Goal: Task Accomplishment & Management: Use online tool/utility

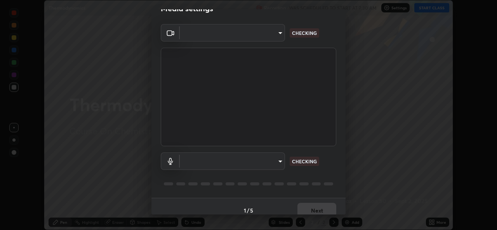
scroll to position [24, 0]
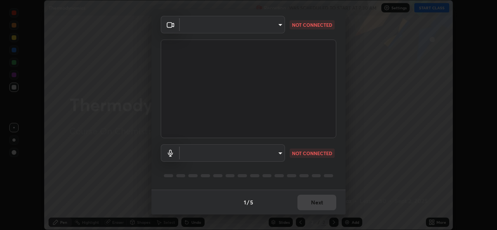
type input "49ae221ac10e7450fae1aa5d9d074b6745a4d7b76778b29691f85c0d3e1dda1d"
type input "communications"
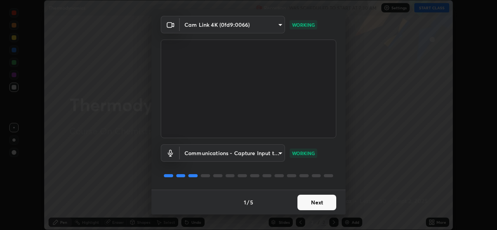
click at [317, 205] on button "Next" at bounding box center [317, 203] width 39 height 16
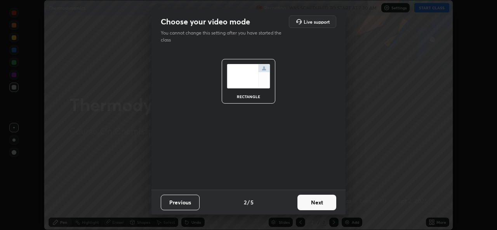
click at [318, 204] on button "Next" at bounding box center [317, 203] width 39 height 16
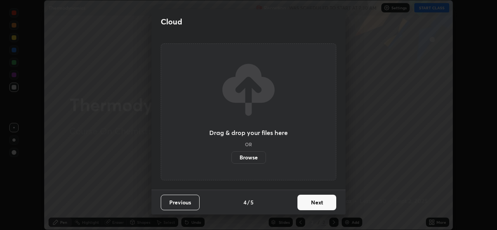
click at [320, 202] on button "Next" at bounding box center [317, 203] width 39 height 16
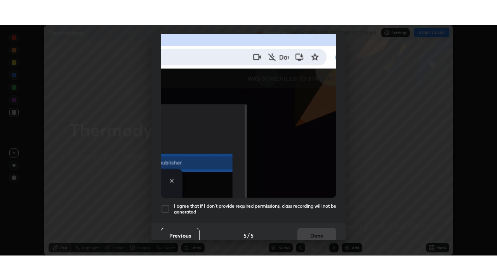
scroll to position [183, 0]
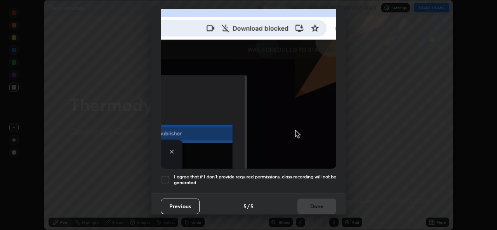
click at [166, 175] on div at bounding box center [165, 179] width 9 height 9
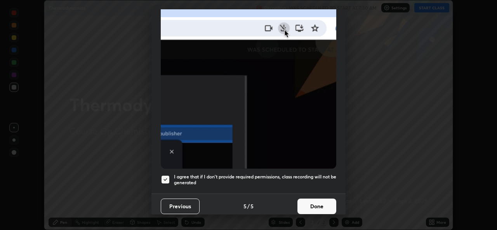
click at [305, 202] on button "Done" at bounding box center [317, 207] width 39 height 16
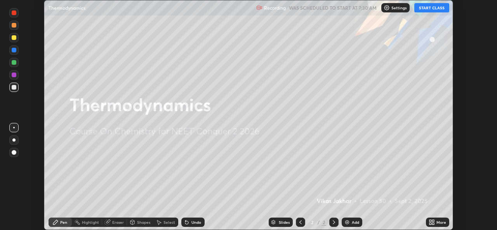
click at [435, 8] on button "START CLASS" at bounding box center [432, 7] width 35 height 9
click at [433, 221] on icon at bounding box center [434, 221] width 2 height 2
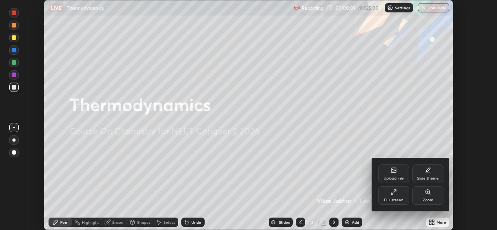
click at [404, 198] on div "Full screen" at bounding box center [394, 196] width 31 height 19
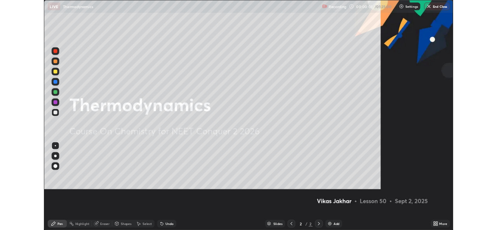
scroll to position [280, 497]
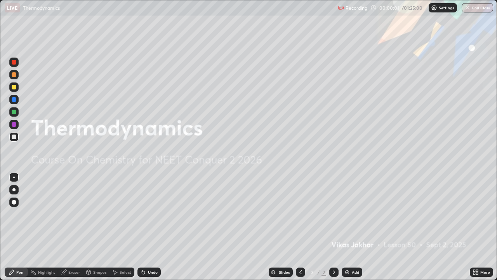
click at [358, 230] on div "Add" at bounding box center [355, 272] width 7 height 4
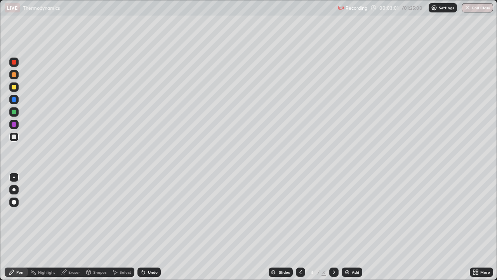
click at [14, 188] on div at bounding box center [13, 189] width 3 height 3
click at [348, 230] on img at bounding box center [347, 272] width 6 height 6
click at [73, 230] on div "Eraser" at bounding box center [74, 272] width 12 height 4
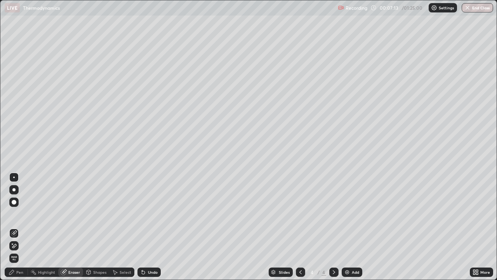
click at [19, 230] on div "Pen" at bounding box center [19, 272] width 7 height 4
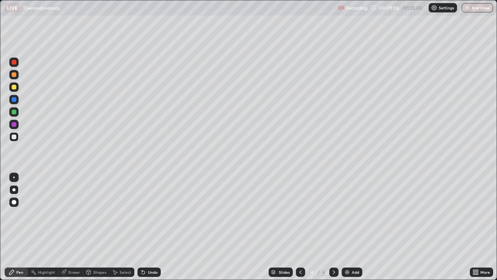
click at [72, 230] on div "Eraser" at bounding box center [74, 272] width 12 height 4
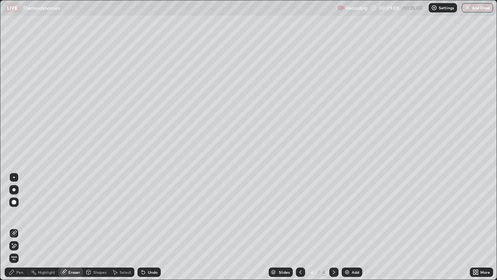
click at [23, 230] on div "Pen" at bounding box center [16, 271] width 23 height 9
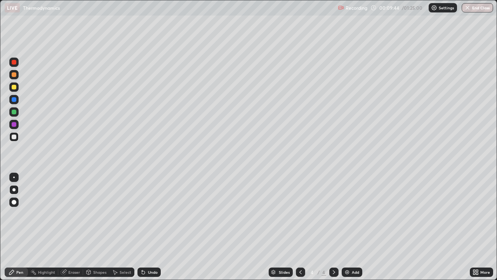
click at [349, 230] on img at bounding box center [347, 272] width 6 height 6
click at [47, 230] on div "Highlight" at bounding box center [46, 272] width 17 height 4
click at [70, 230] on div "Eraser" at bounding box center [74, 272] width 12 height 4
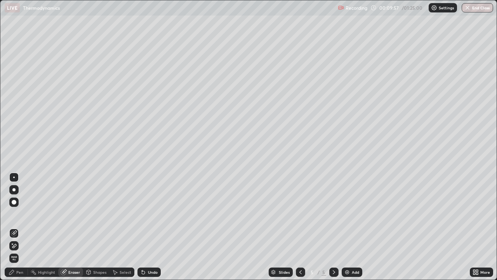
click at [15, 230] on div "Pen" at bounding box center [16, 271] width 23 height 9
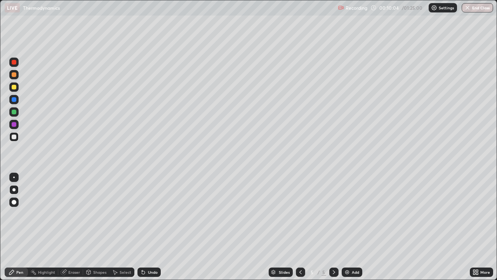
click at [68, 230] on div "Eraser" at bounding box center [70, 271] width 25 height 9
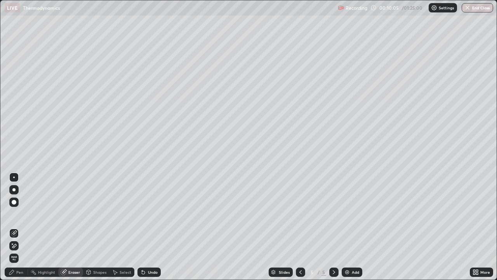
click at [13, 230] on icon at bounding box center [12, 272] width 6 height 6
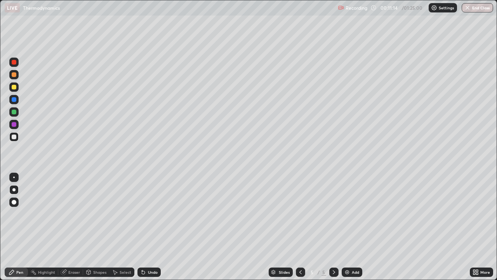
click at [71, 230] on div "Eraser" at bounding box center [70, 271] width 25 height 9
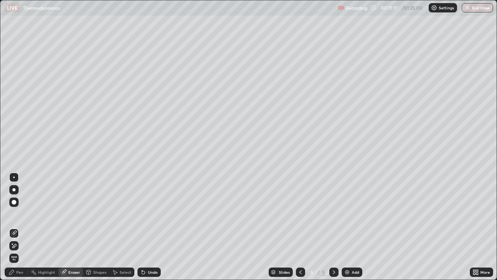
click at [17, 230] on div "Pen" at bounding box center [16, 271] width 23 height 9
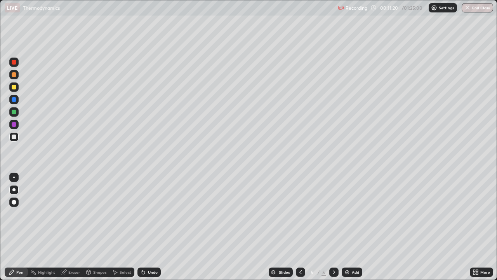
click at [301, 230] on icon at bounding box center [301, 272] width 6 height 6
click at [64, 230] on icon at bounding box center [64, 271] width 4 height 4
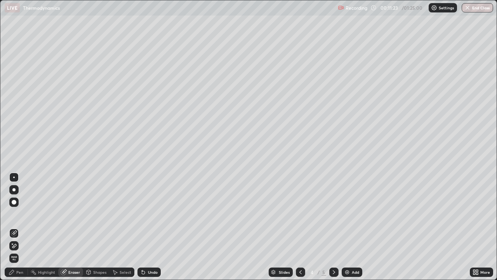
click at [17, 230] on div "Pen" at bounding box center [19, 272] width 7 height 4
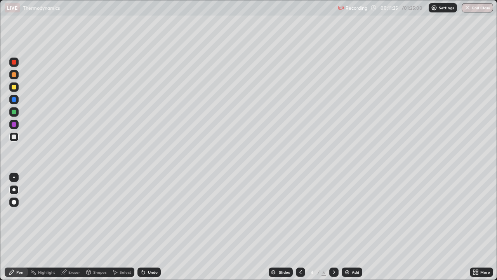
click at [13, 88] on div at bounding box center [14, 87] width 5 height 5
click at [333, 230] on icon at bounding box center [334, 272] width 2 height 4
click at [297, 230] on div at bounding box center [300, 271] width 9 height 9
click at [330, 230] on div at bounding box center [334, 271] width 9 height 9
click at [13, 139] on div at bounding box center [14, 136] width 5 height 5
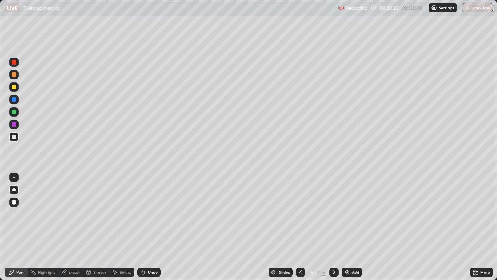
click at [346, 230] on img at bounding box center [347, 272] width 6 height 6
click at [300, 230] on icon at bounding box center [301, 272] width 6 height 6
click at [335, 230] on icon at bounding box center [334, 272] width 6 height 6
click at [351, 230] on div "Add" at bounding box center [352, 271] width 21 height 9
click at [14, 87] on div at bounding box center [14, 87] width 5 height 5
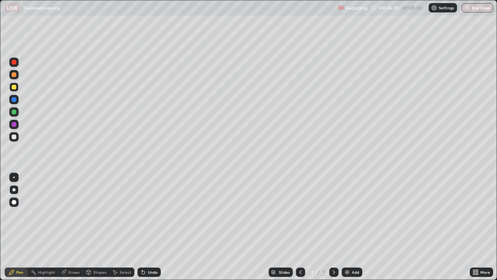
click at [16, 138] on div at bounding box center [14, 136] width 5 height 5
click at [349, 230] on img at bounding box center [347, 272] width 6 height 6
click at [71, 230] on div "Eraser" at bounding box center [74, 272] width 12 height 4
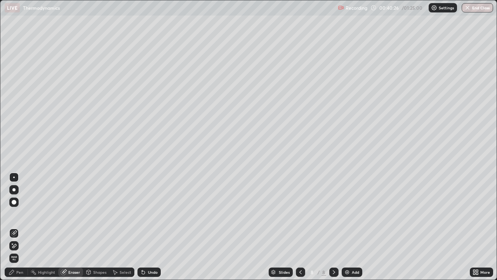
click at [17, 230] on div "Pen" at bounding box center [19, 272] width 7 height 4
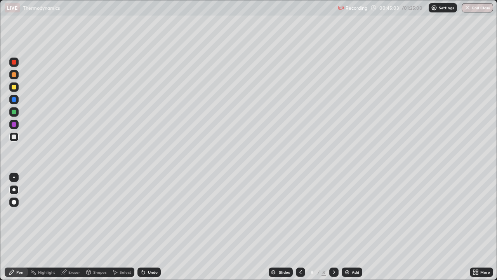
click at [65, 230] on icon at bounding box center [64, 271] width 4 height 4
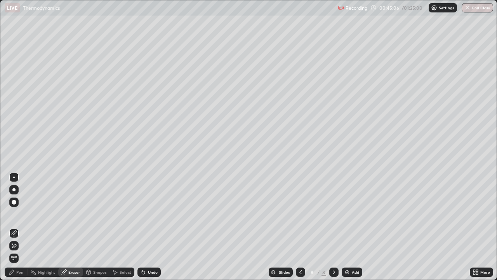
click at [20, 230] on div "Pen" at bounding box center [16, 271] width 23 height 9
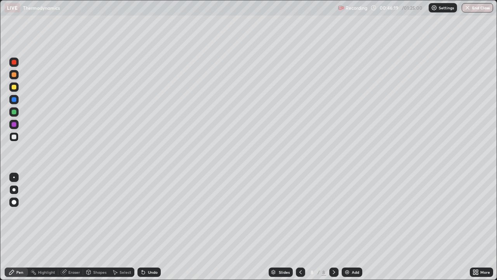
click at [14, 88] on div at bounding box center [14, 87] width 5 height 5
click at [350, 230] on div "Add" at bounding box center [352, 271] width 21 height 9
click at [350, 230] on img at bounding box center [347, 272] width 6 height 6
click at [14, 137] on div at bounding box center [14, 136] width 5 height 5
click at [71, 230] on div "Eraser" at bounding box center [74, 272] width 12 height 4
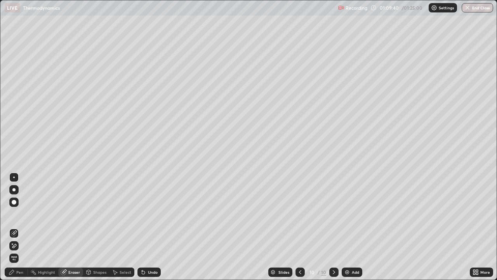
click at [17, 230] on div "Pen" at bounding box center [19, 272] width 7 height 4
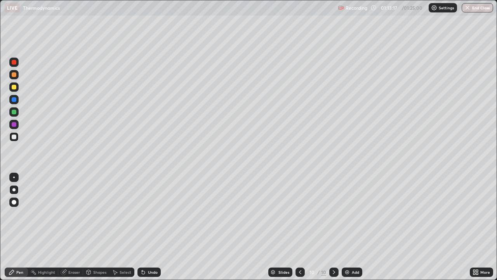
click at [348, 230] on img at bounding box center [347, 272] width 6 height 6
click at [466, 11] on button "End Class" at bounding box center [478, 7] width 31 height 9
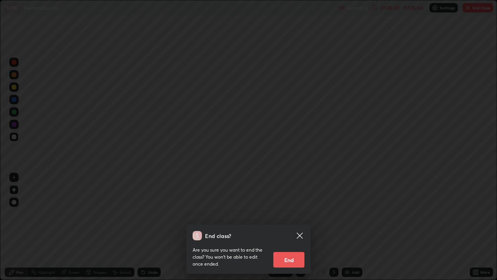
click at [288, 230] on button "End" at bounding box center [289, 260] width 31 height 16
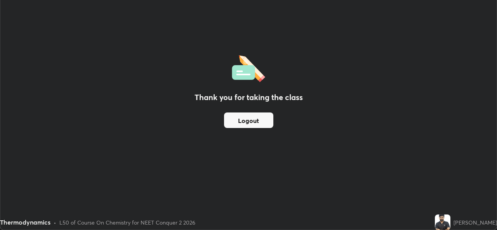
scroll to position [38631, 38364]
